Goal: Information Seeking & Learning: Learn about a topic

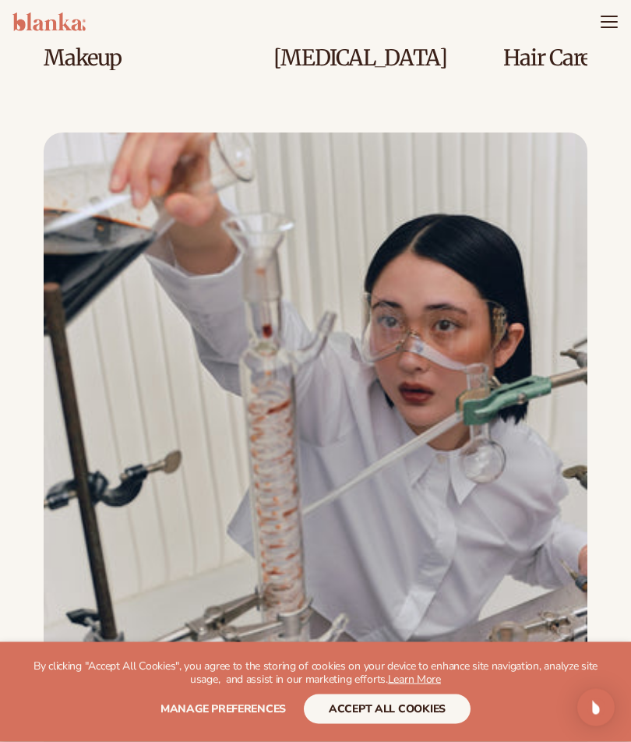
scroll to position [4264, 0]
